Goal: Information Seeking & Learning: Find specific page/section

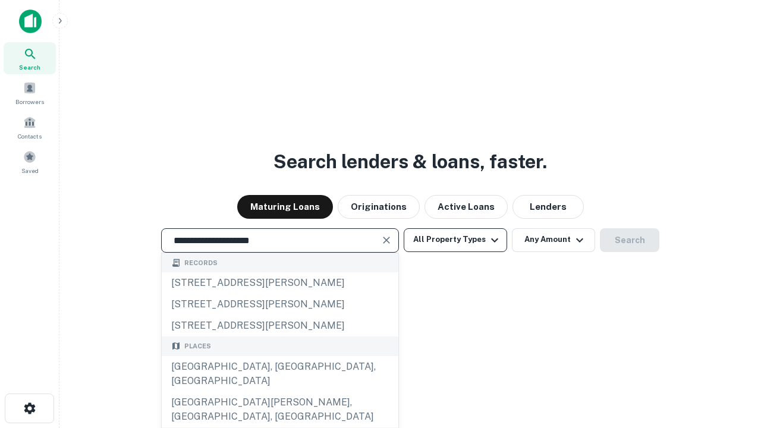
click at [279, 392] on div "[GEOGRAPHIC_DATA], [GEOGRAPHIC_DATA], [GEOGRAPHIC_DATA]" at bounding box center [280, 374] width 237 height 36
click at [455, 239] on button "All Property Types" at bounding box center [455, 240] width 103 height 24
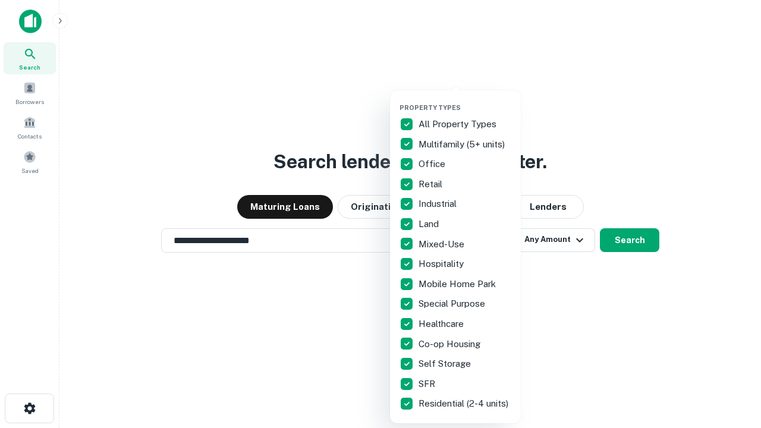
type input "**********"
click at [465, 100] on button "button" at bounding box center [464, 100] width 131 height 1
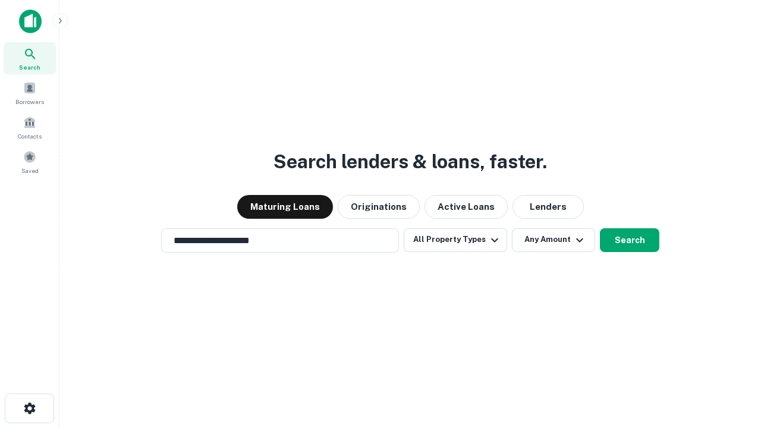
scroll to position [18, 0]
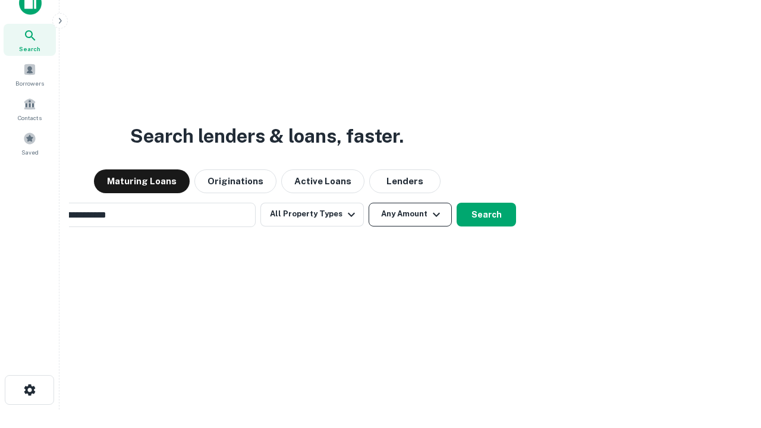
click at [368, 203] on button "Any Amount" at bounding box center [409, 215] width 83 height 24
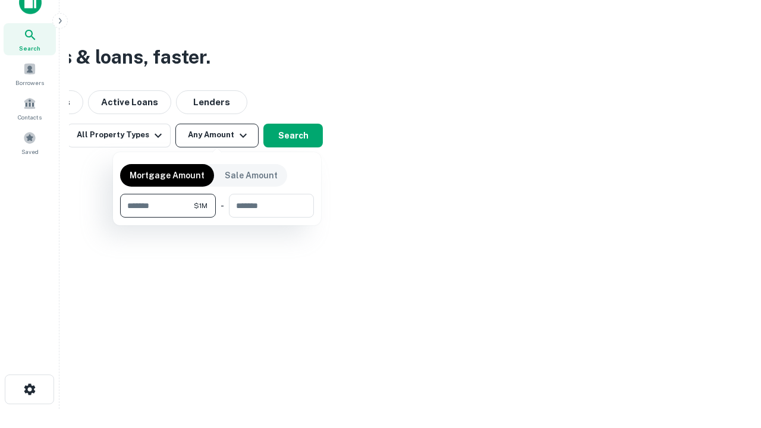
type input "*******"
click at [217, 218] on button "button" at bounding box center [217, 218] width 194 height 1
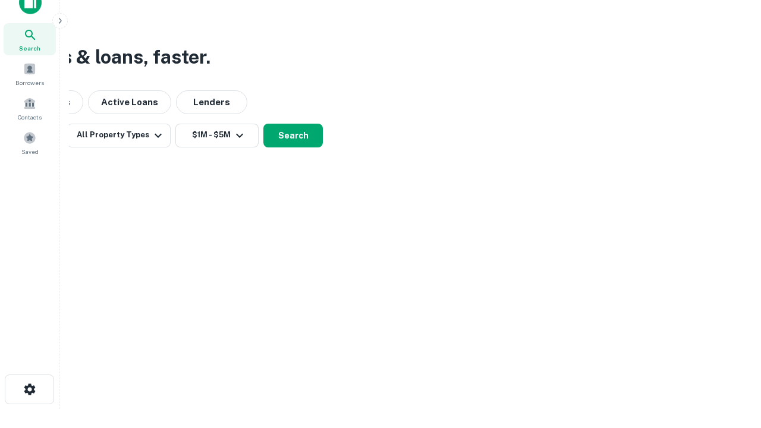
scroll to position [18, 0]
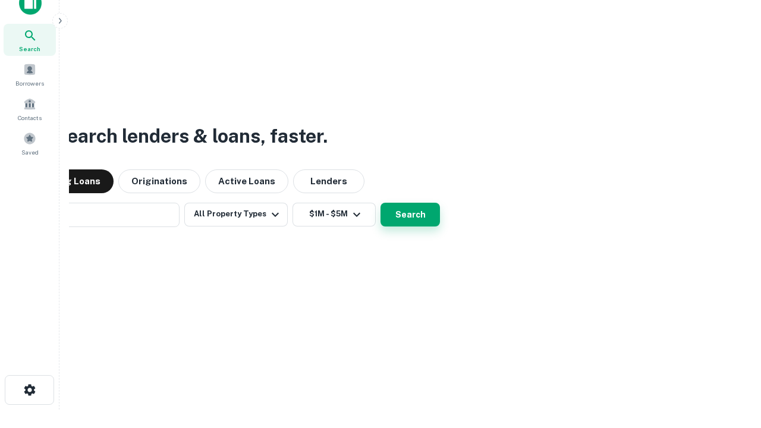
click at [380, 203] on button "Search" at bounding box center [409, 215] width 59 height 24
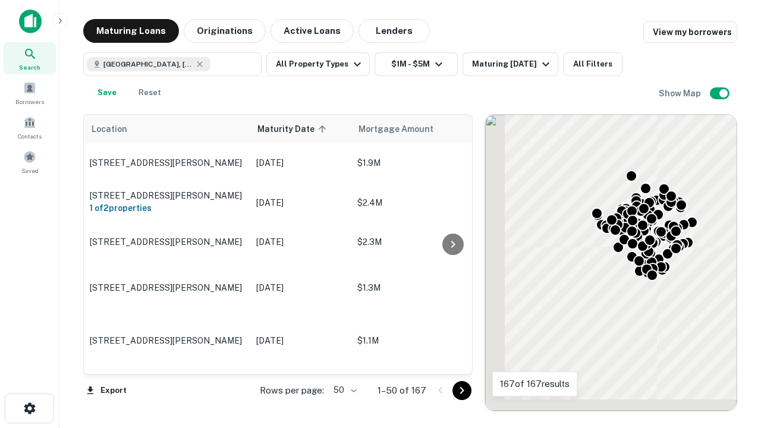
click at [343, 390] on body "Search Borrowers Contacts Saved Maturing Loans Originations Active Loans Lender…" at bounding box center [380, 214] width 761 height 428
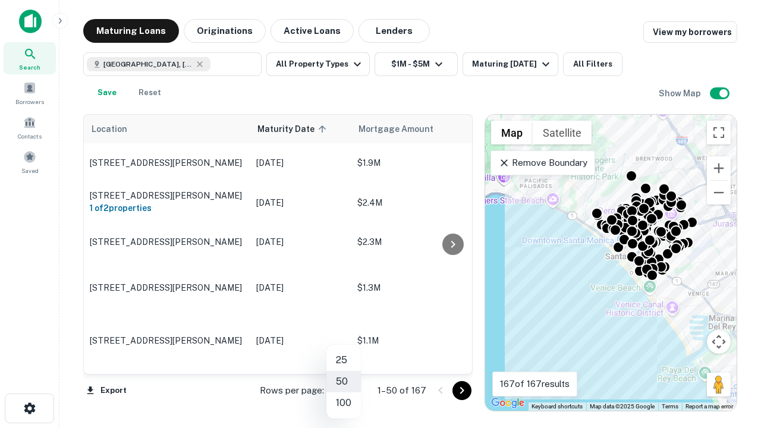
click at [343, 360] on li "25" at bounding box center [343, 359] width 34 height 21
